Goal: Information Seeking & Learning: Learn about a topic

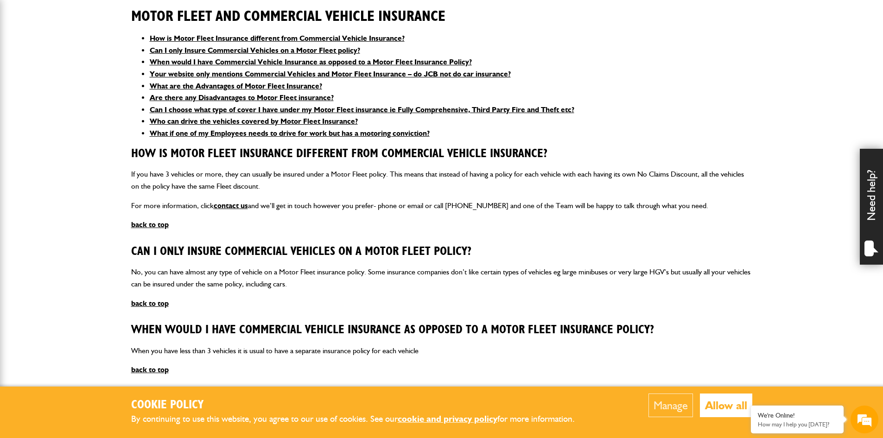
scroll to position [139, 0]
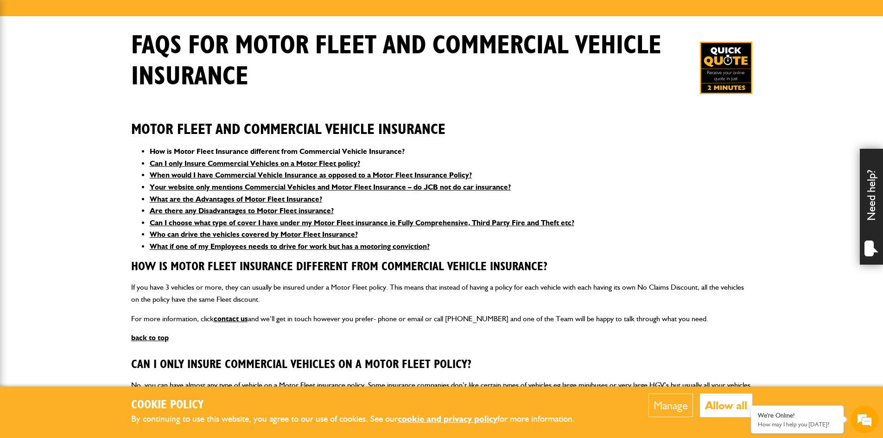
click at [254, 148] on link "How is Motor Fleet Insurance different from Commercial Vehicle Insurance?" at bounding box center [277, 151] width 255 height 9
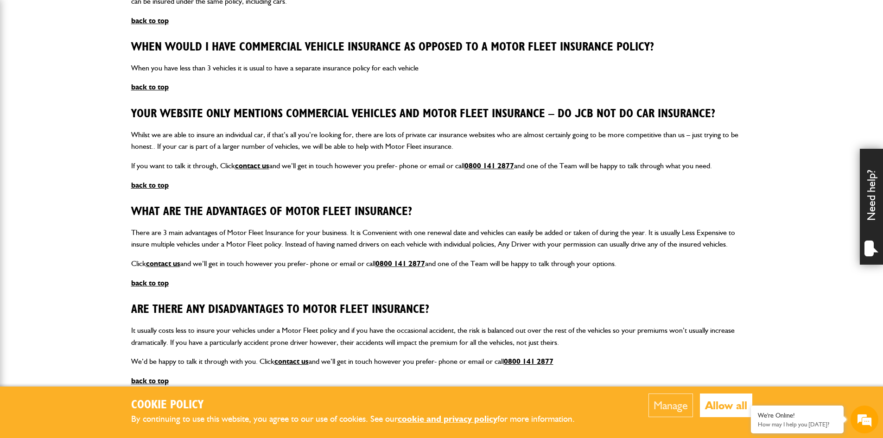
scroll to position [631, 0]
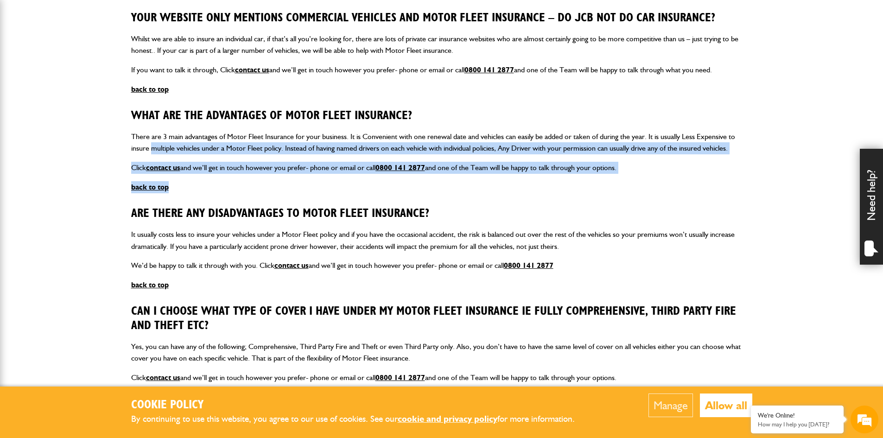
drag, startPoint x: 152, startPoint y: 143, endPoint x: 404, endPoint y: 179, distance: 254.2
click at [404, 179] on article "What are the Advantages of Motor Fleet Insurance? There are 3 main advantages o…" at bounding box center [441, 151] width 621 height 84
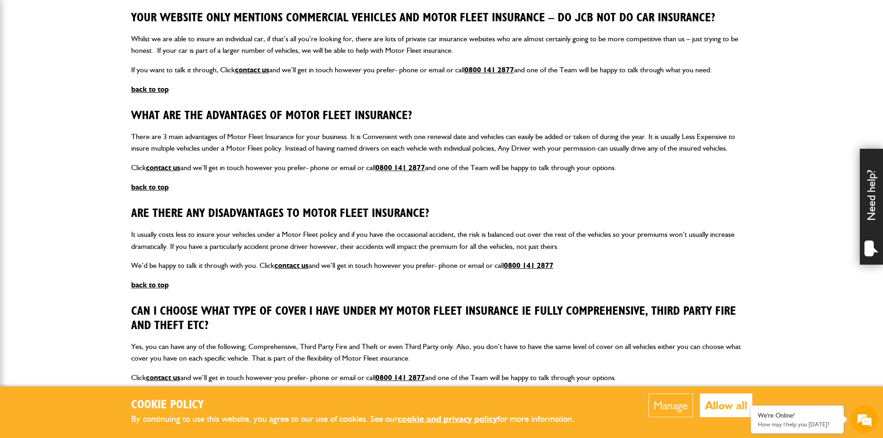
click at [253, 238] on p "It usually costs less to insure your vehicles under a Motor Fleet policy and if…" at bounding box center [441, 241] width 621 height 24
click at [327, 231] on p "It usually costs less to insure your vehicles under a Motor Fleet policy and if…" at bounding box center [441, 241] width 621 height 24
drag, startPoint x: 327, startPoint y: 231, endPoint x: 451, endPoint y: 242, distance: 124.3
click at [333, 231] on p "It usually costs less to insure your vehicles under a Motor Fleet policy and if…" at bounding box center [441, 241] width 621 height 24
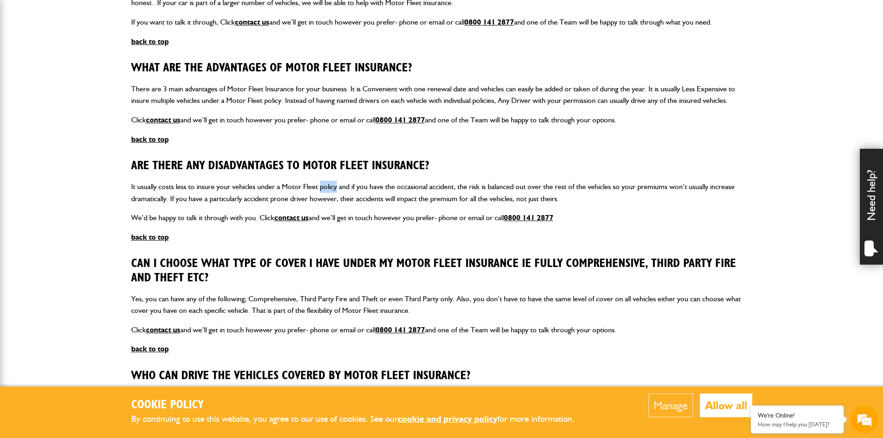
scroll to position [724, 0]
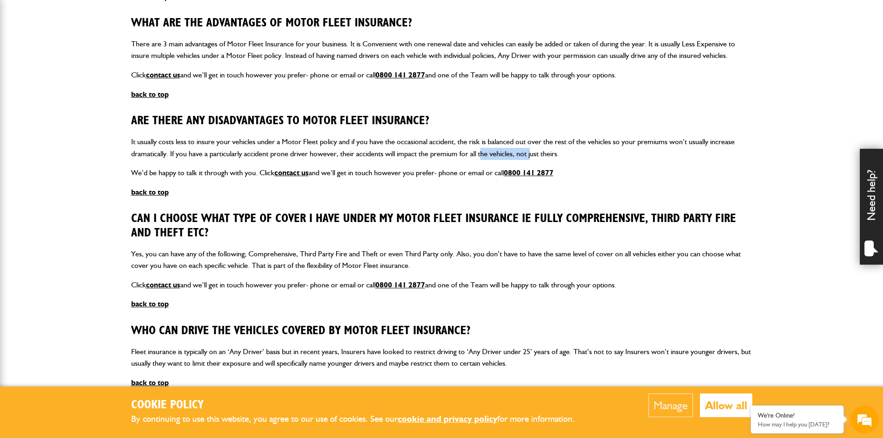
drag, startPoint x: 485, startPoint y: 150, endPoint x: 532, endPoint y: 150, distance: 47.3
click at [532, 150] on p "It usually costs less to insure your vehicles under a Motor Fleet policy and if…" at bounding box center [441, 148] width 621 height 24
